Goal: Book appointment/travel/reservation

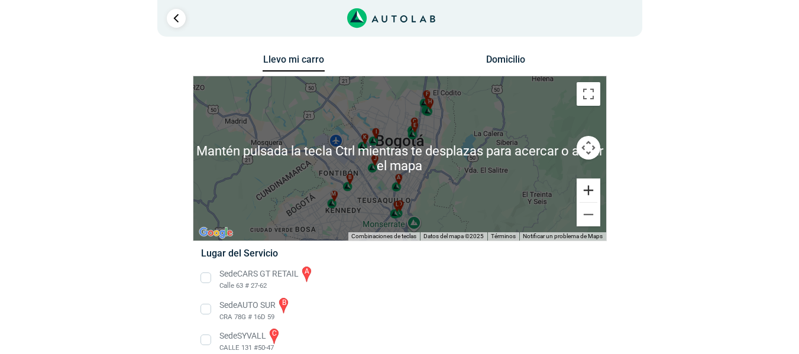
click at [588, 193] on button "Ampliar" at bounding box center [589, 191] width 24 height 24
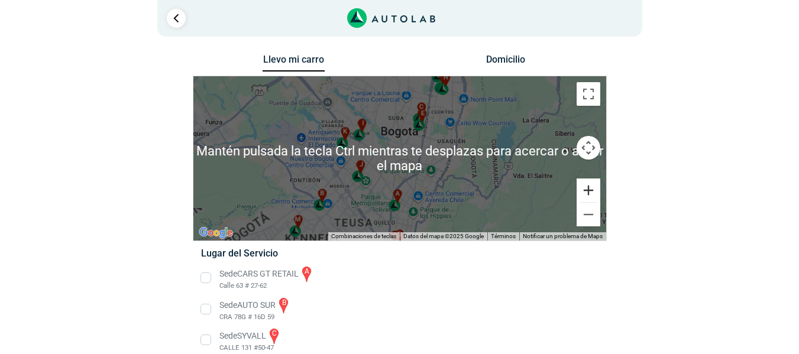
click at [588, 193] on button "Ampliar" at bounding box center [589, 191] width 24 height 24
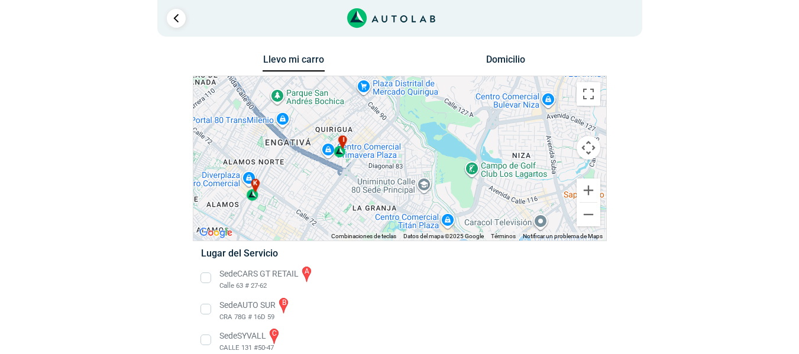
drag, startPoint x: 311, startPoint y: 147, endPoint x: 448, endPoint y: 237, distance: 163.8
click at [448, 237] on div "a b c d e f g" at bounding box center [399, 158] width 413 height 164
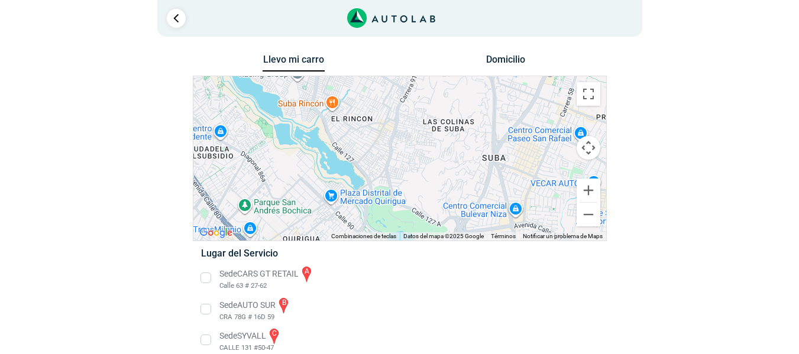
drag, startPoint x: 440, startPoint y: 144, endPoint x: 431, endPoint y: 197, distance: 53.4
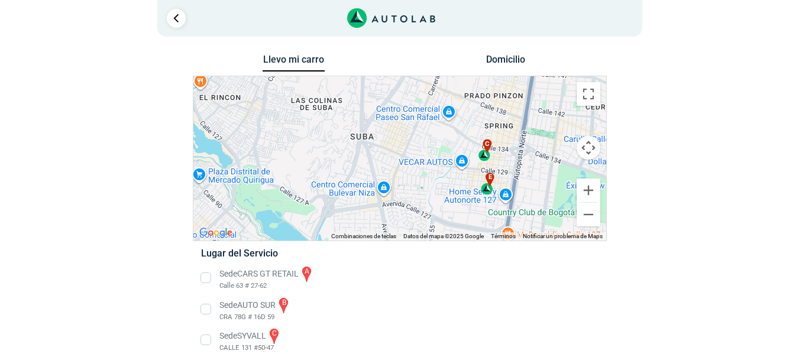
drag, startPoint x: 440, startPoint y: 184, endPoint x: 303, endPoint y: 166, distance: 138.5
click at [303, 166] on div "a b c d e f g" at bounding box center [399, 158] width 413 height 164
click at [486, 160] on div "c" at bounding box center [485, 150] width 14 height 22
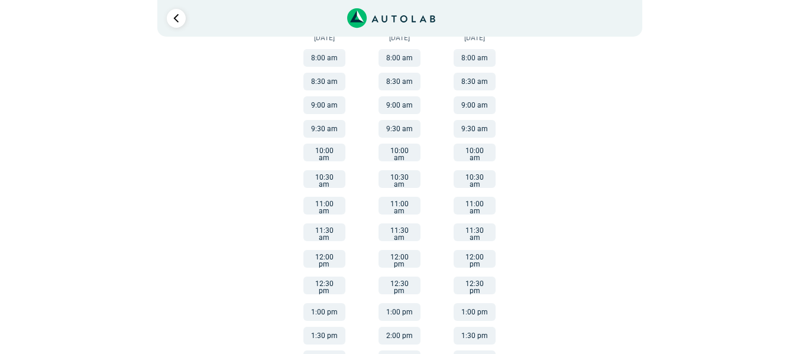
scroll to position [178, 0]
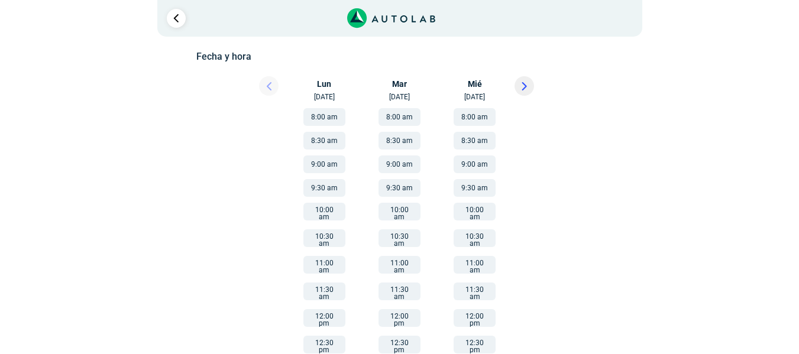
click at [260, 87] on div at bounding box center [258, 89] width 71 height 26
click at [264, 87] on div at bounding box center [258, 89] width 71 height 26
click at [516, 89] on button at bounding box center [525, 86] width 20 height 20
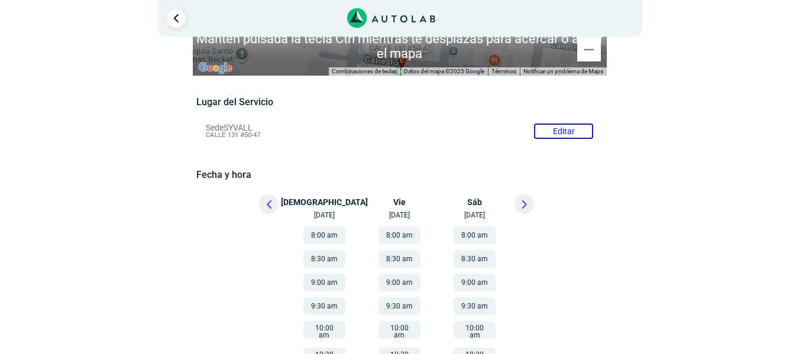
scroll to position [118, 0]
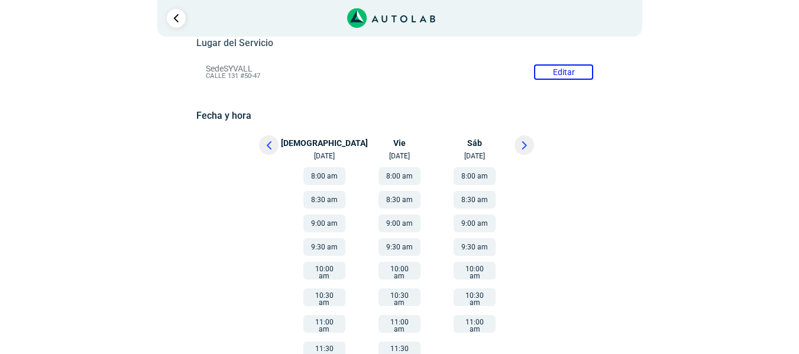
click at [529, 145] on button at bounding box center [525, 145] width 20 height 20
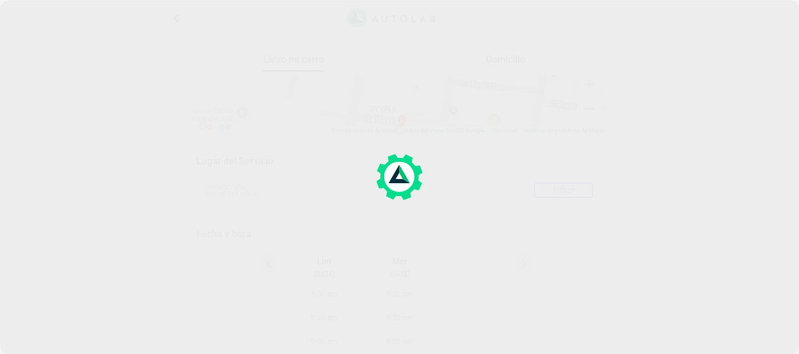
scroll to position [59, 0]
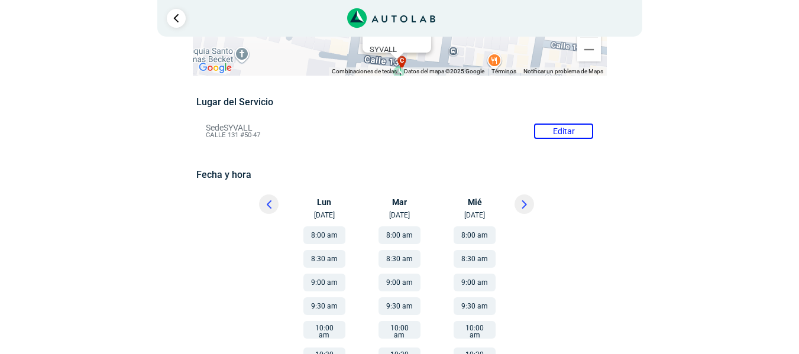
click at [273, 208] on button at bounding box center [269, 205] width 20 height 20
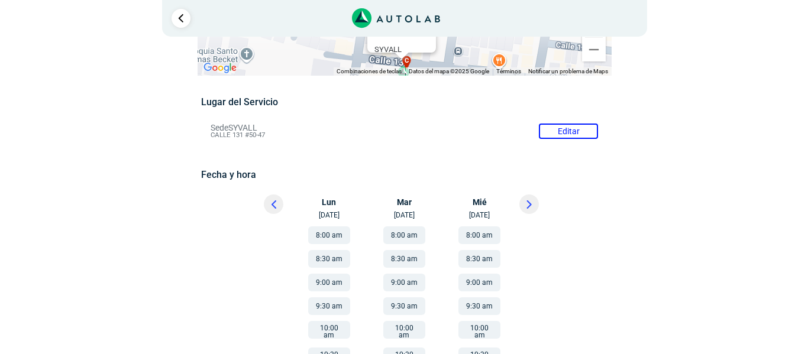
scroll to position [0, 0]
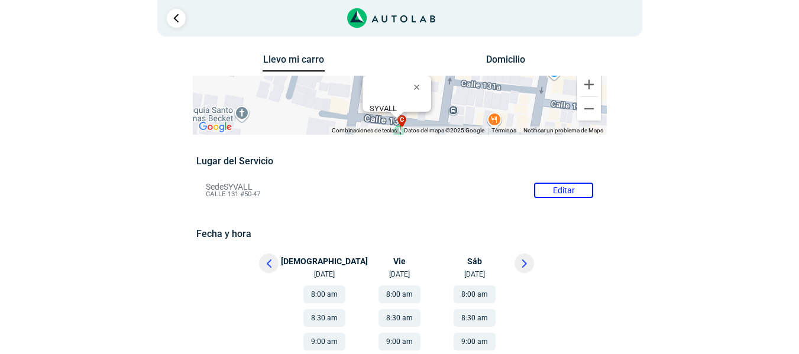
click at [276, 266] on button at bounding box center [269, 264] width 20 height 20
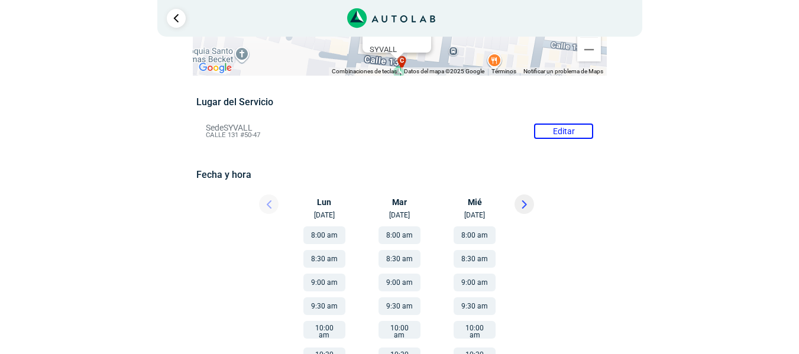
scroll to position [118, 0]
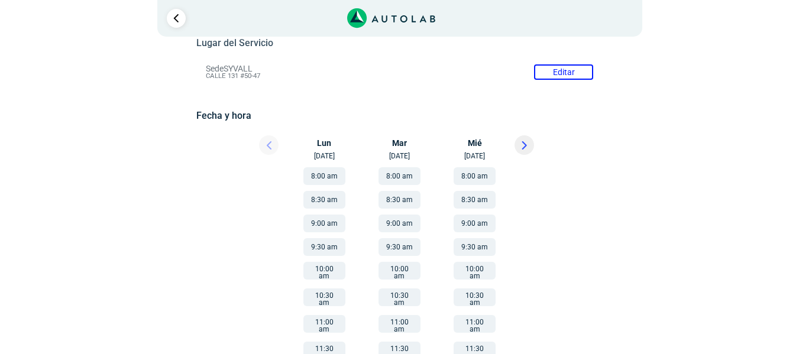
click at [273, 143] on div at bounding box center [258, 148] width 71 height 26
click at [751, 250] on div "Llevo mi carro [GEOGRAPHIC_DATA] ← Mover a la izquierda → Mover a la derecha ↑ …" at bounding box center [400, 241] width 710 height 617
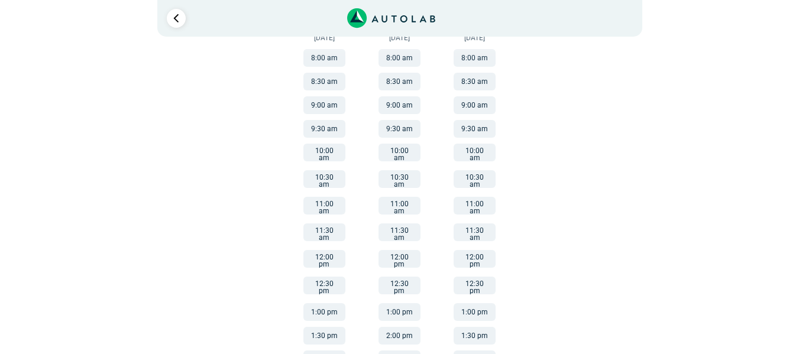
scroll to position [296, 0]
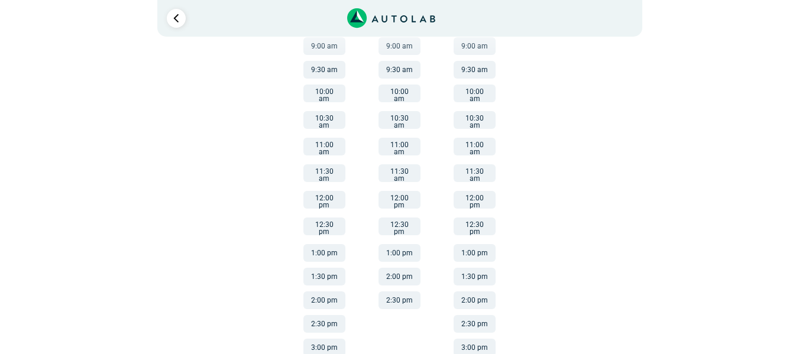
click at [318, 244] on button "1:00 pm" at bounding box center [325, 253] width 42 height 18
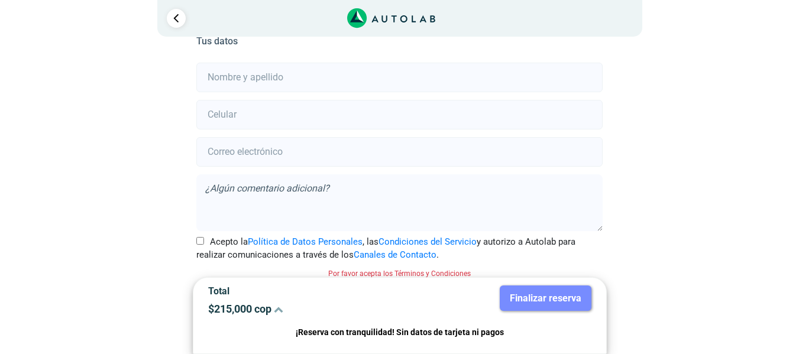
scroll to position [263, 0]
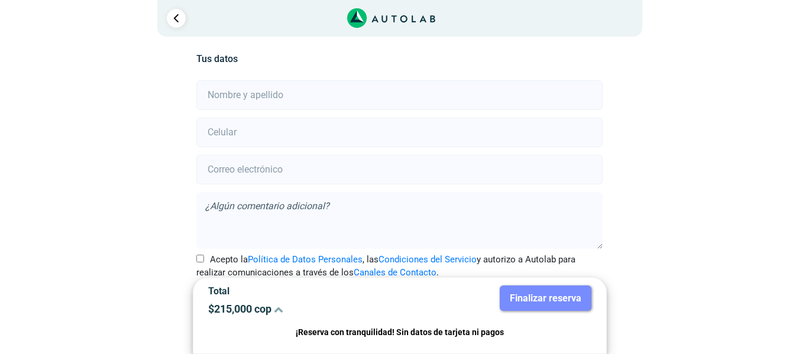
click at [260, 200] on textarea at bounding box center [399, 220] width 406 height 57
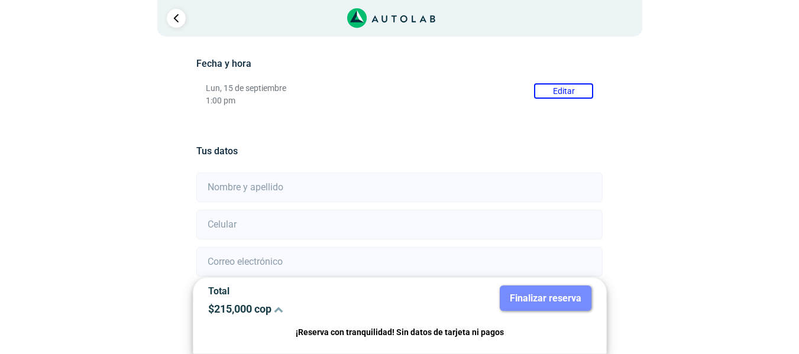
scroll to position [111, 0]
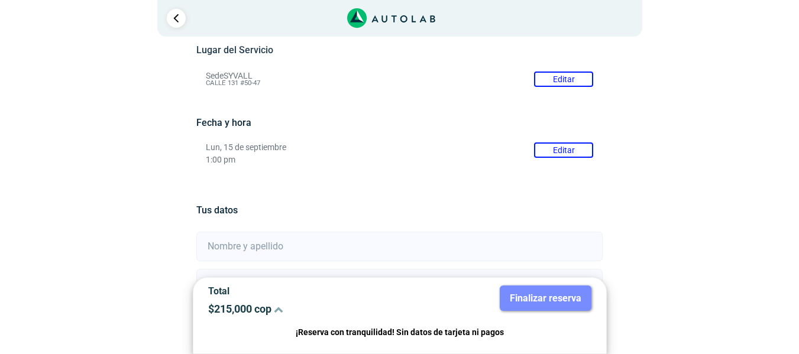
click at [277, 269] on input "number" at bounding box center [399, 284] width 406 height 30
click at [247, 257] on input "text" at bounding box center [399, 247] width 406 height 30
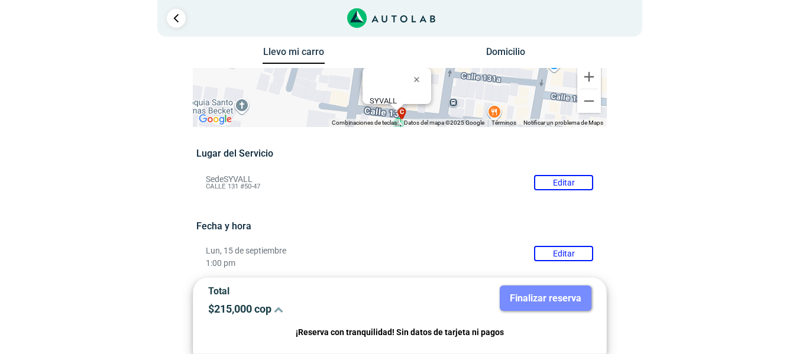
scroll to position [0, 0]
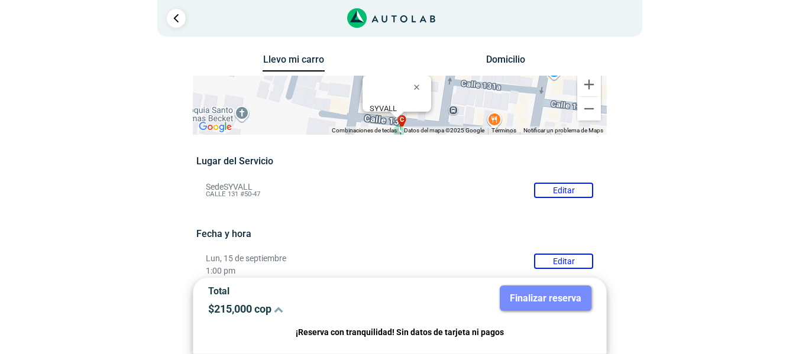
drag, startPoint x: 201, startPoint y: 246, endPoint x: 166, endPoint y: 183, distance: 71.5
click at [166, 183] on div "Llevo mi carro [GEOGRAPHIC_DATA] ← Mover a la izquierda → Mover a la derecha ↑ …" at bounding box center [400, 347] width 574 height 592
click at [534, 57] on button "Domicilio" at bounding box center [506, 62] width 62 height 17
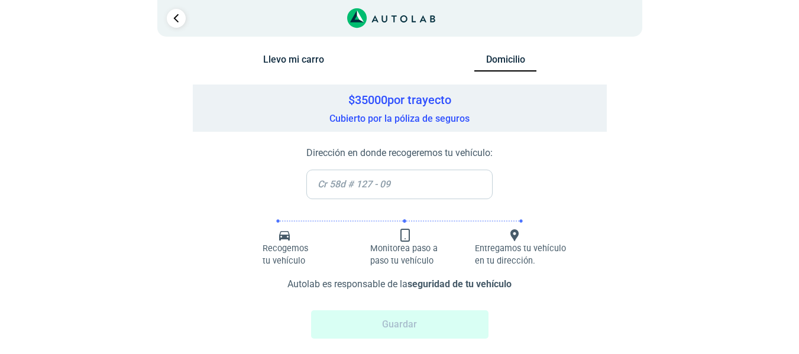
scroll to position [13, 0]
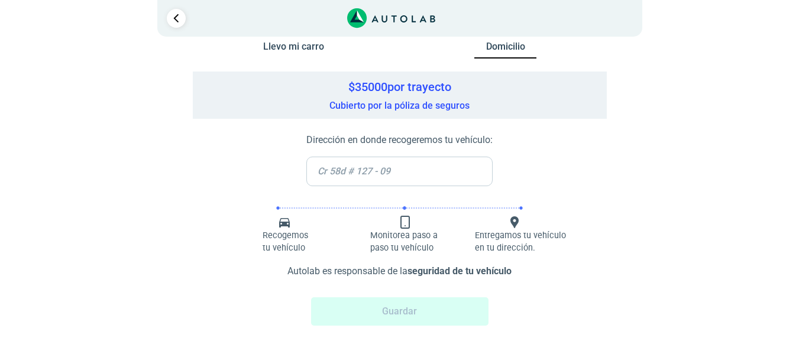
click at [285, 58] on div "Llevo mi carro" at bounding box center [294, 51] width 212 height 22
click at [280, 48] on button "Llevo mi carro" at bounding box center [294, 49] width 62 height 17
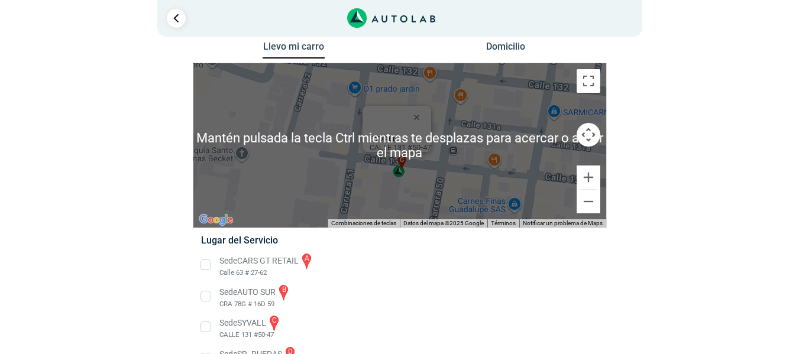
scroll to position [0, 0]
